Goal: Book appointment/travel/reservation

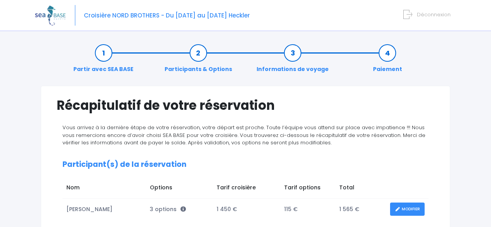
scroll to position [15, 0]
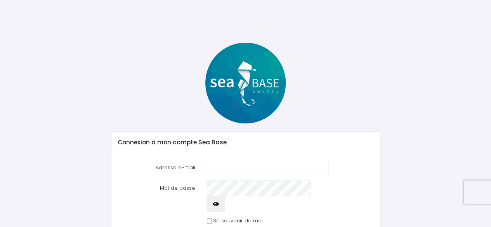
type input "lauvernon@yahoo.fr"
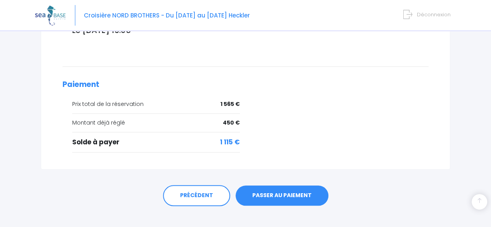
scroll to position [320, 0]
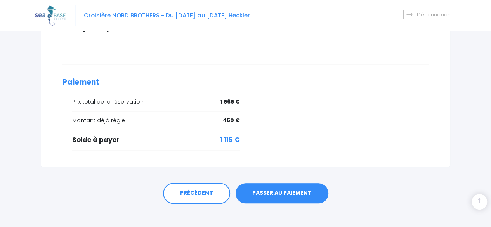
click at [285, 184] on link "PASSER AU PAIEMENT" at bounding box center [281, 193] width 93 height 20
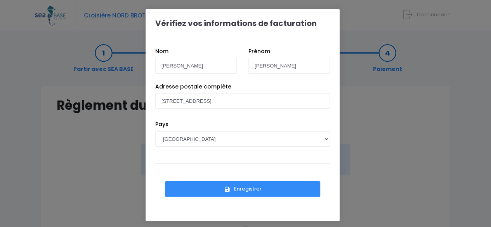
click at [218, 189] on button "Enregistrer" at bounding box center [242, 189] width 155 height 16
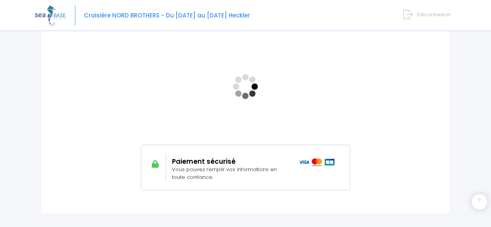
scroll to position [166, 0]
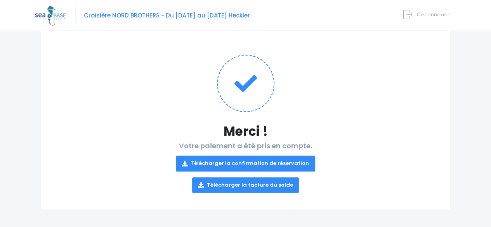
scroll to position [64, 0]
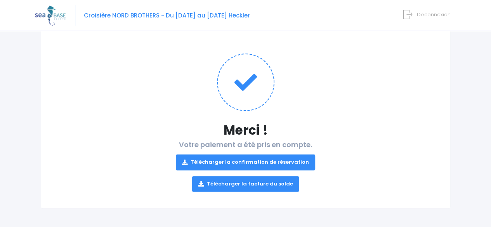
click at [269, 162] on link "Télécharger la confirmation de réservation" at bounding box center [245, 162] width 139 height 16
click at [261, 187] on link "Télécharger la facture du solde" at bounding box center [245, 184] width 107 height 16
